Goal: Information Seeking & Learning: Find specific fact

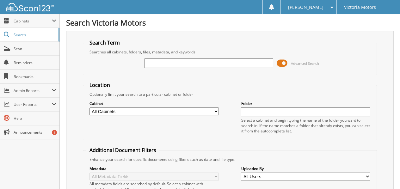
click at [172, 61] on input "text" at bounding box center [208, 62] width 129 height 9
type input "232844"
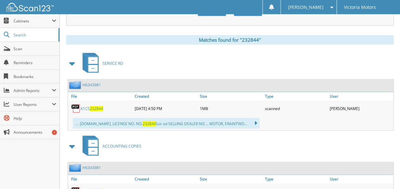
scroll to position [274, 0]
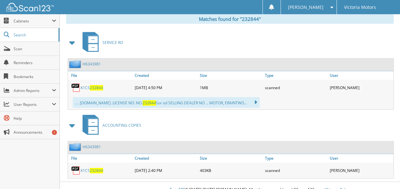
click at [86, 85] on link "K1CS 232844" at bounding box center [92, 87] width 22 height 5
click at [94, 85] on span "232844" at bounding box center [96, 87] width 13 height 5
